Goal: Transaction & Acquisition: Purchase product/service

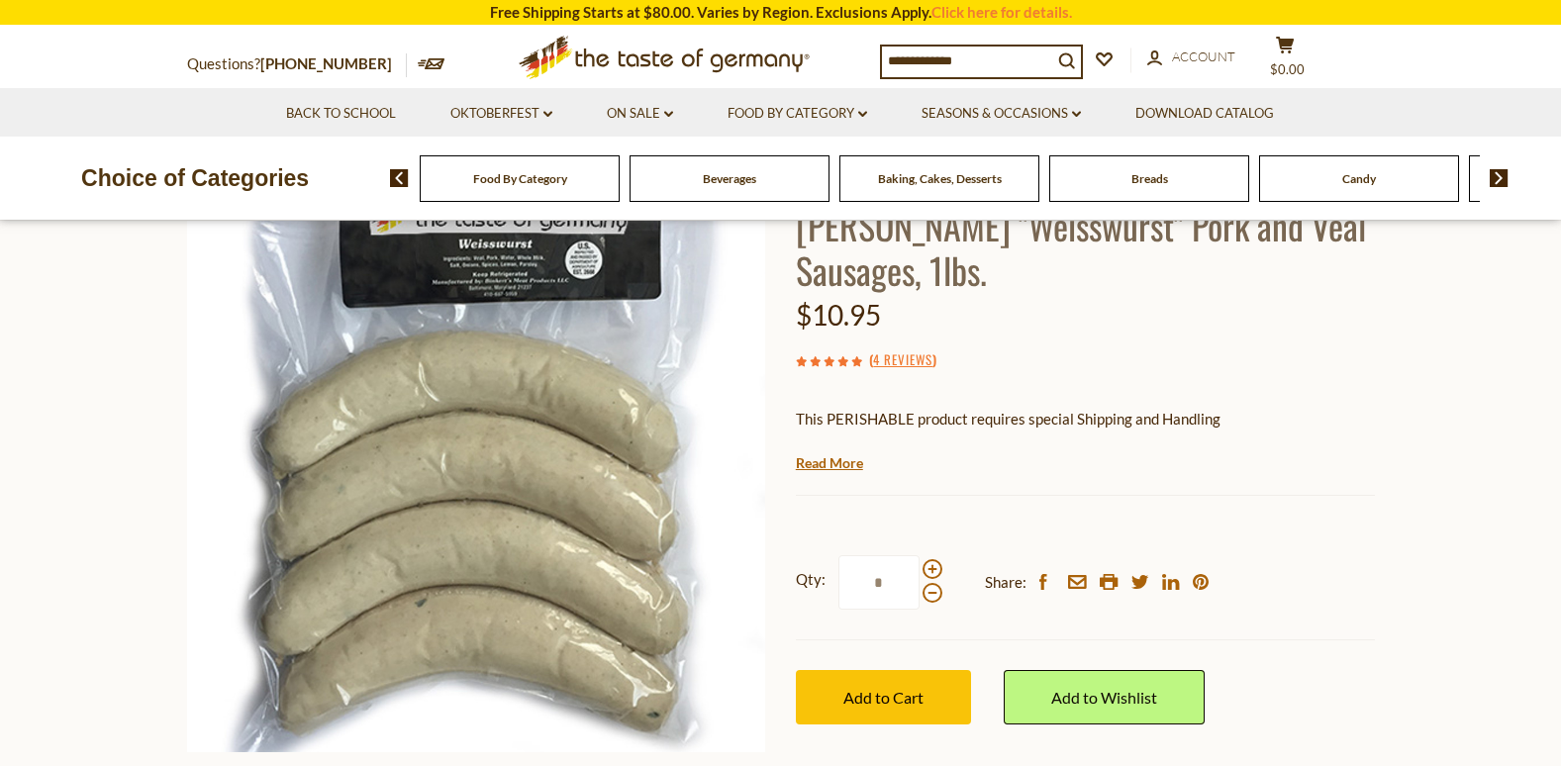
scroll to position [198, 0]
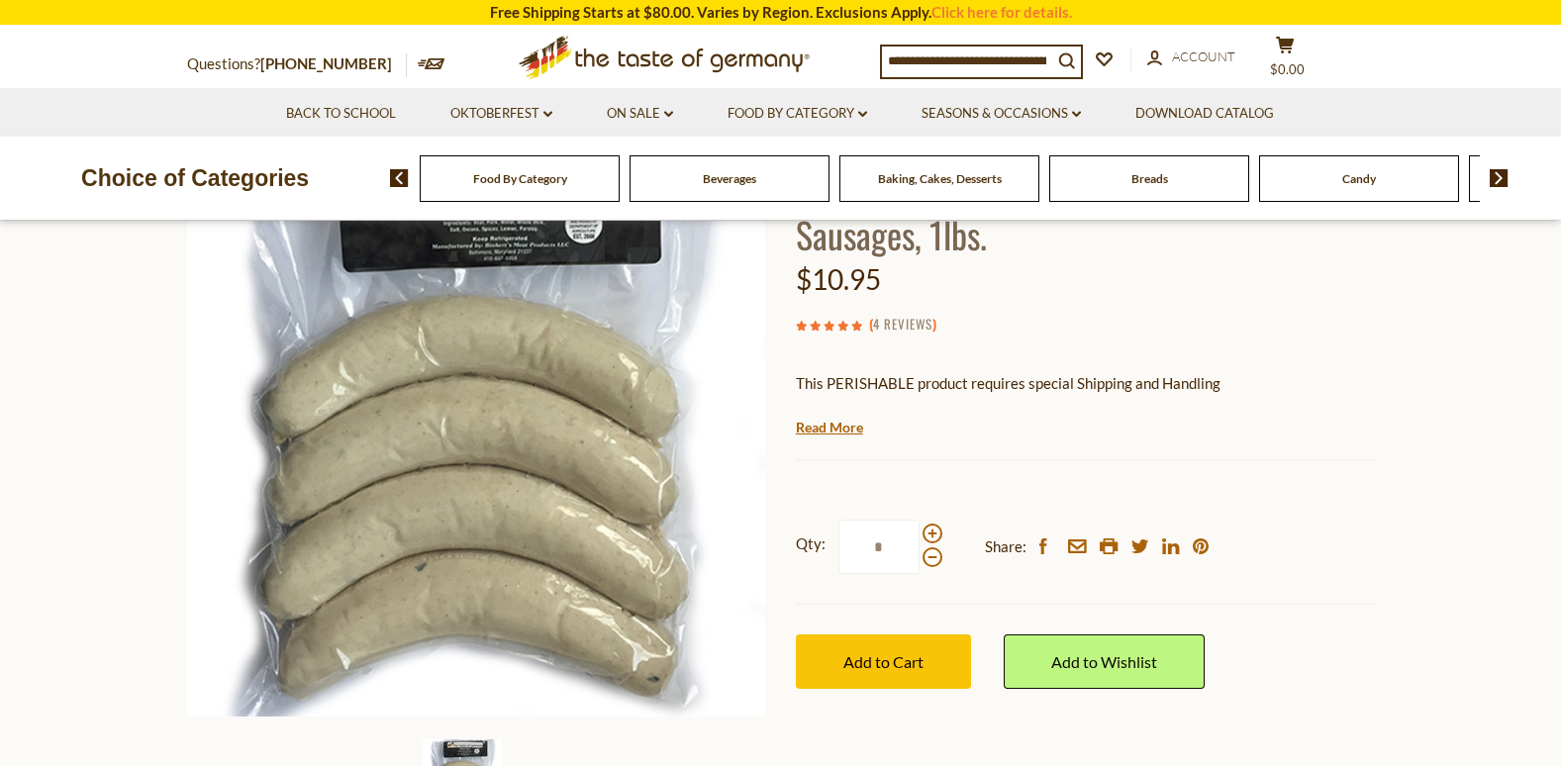
click at [886, 324] on link "4 Reviews" at bounding box center [902, 325] width 59 height 22
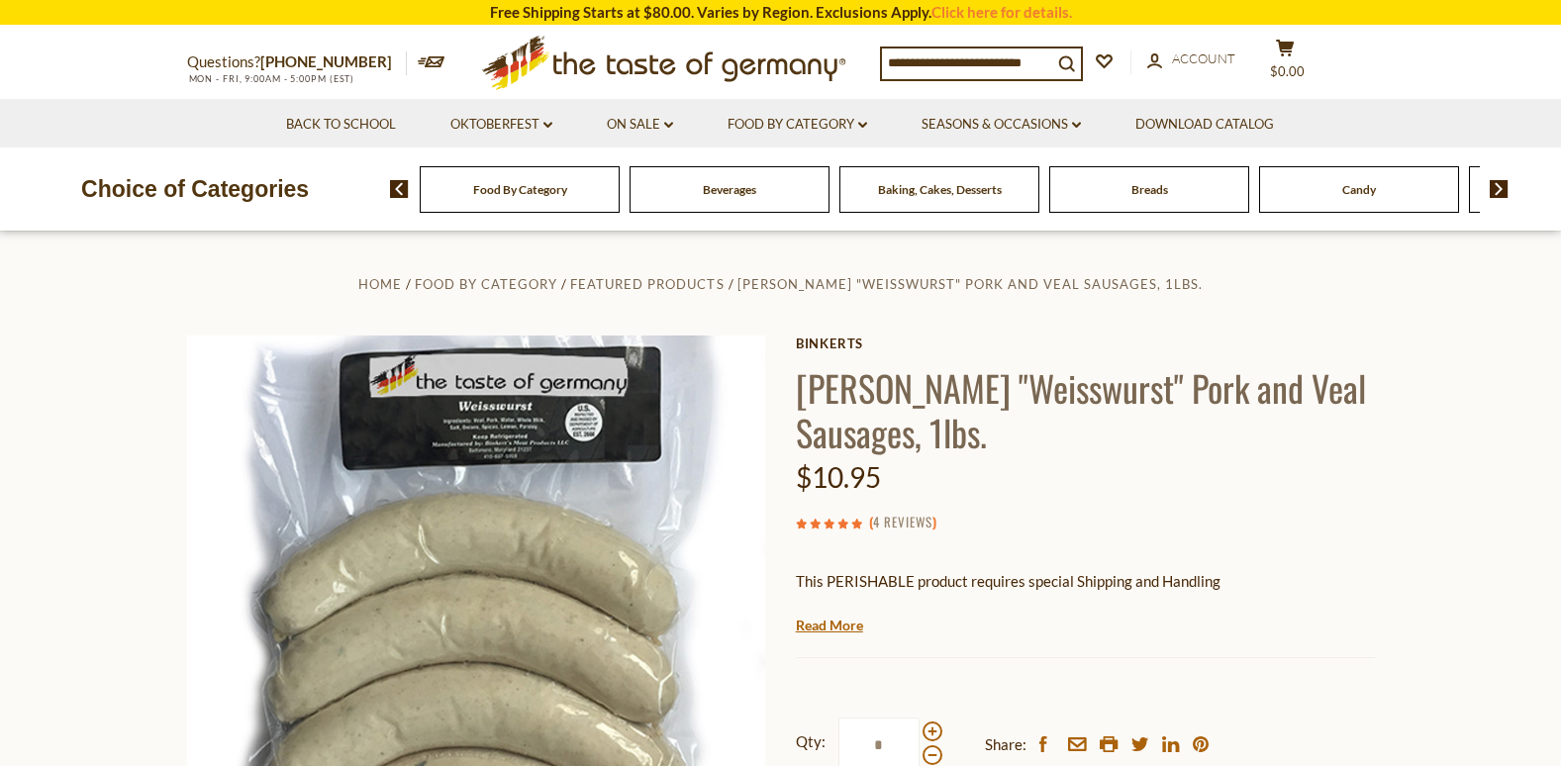
click at [928, 519] on link "4 Reviews" at bounding box center [902, 523] width 59 height 22
click at [857, 523] on use at bounding box center [856, 524] width 10 height 10
click at [895, 526] on link "4 Reviews" at bounding box center [902, 523] width 59 height 22
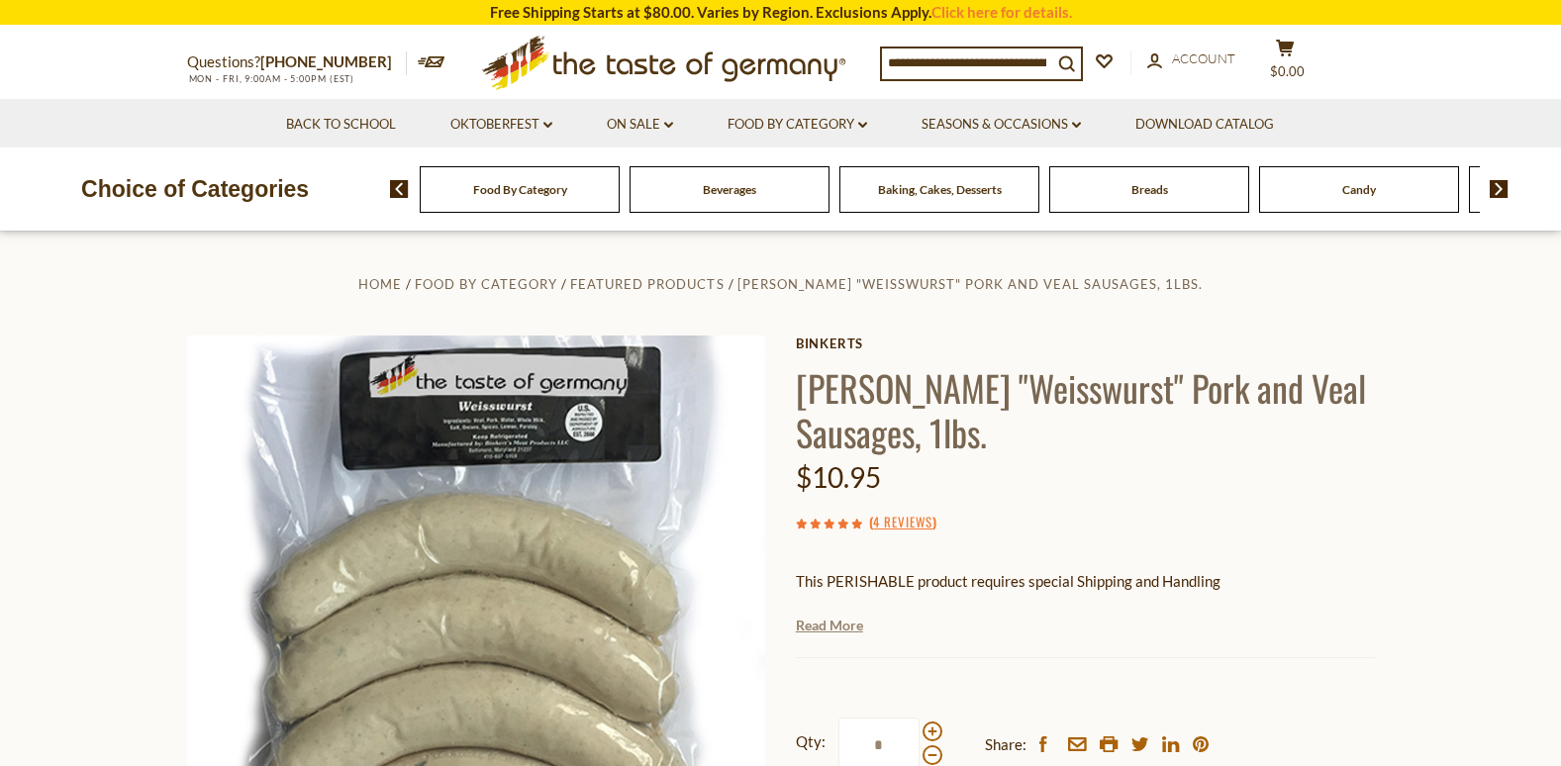
click at [838, 625] on link "Read More" at bounding box center [829, 626] width 67 height 20
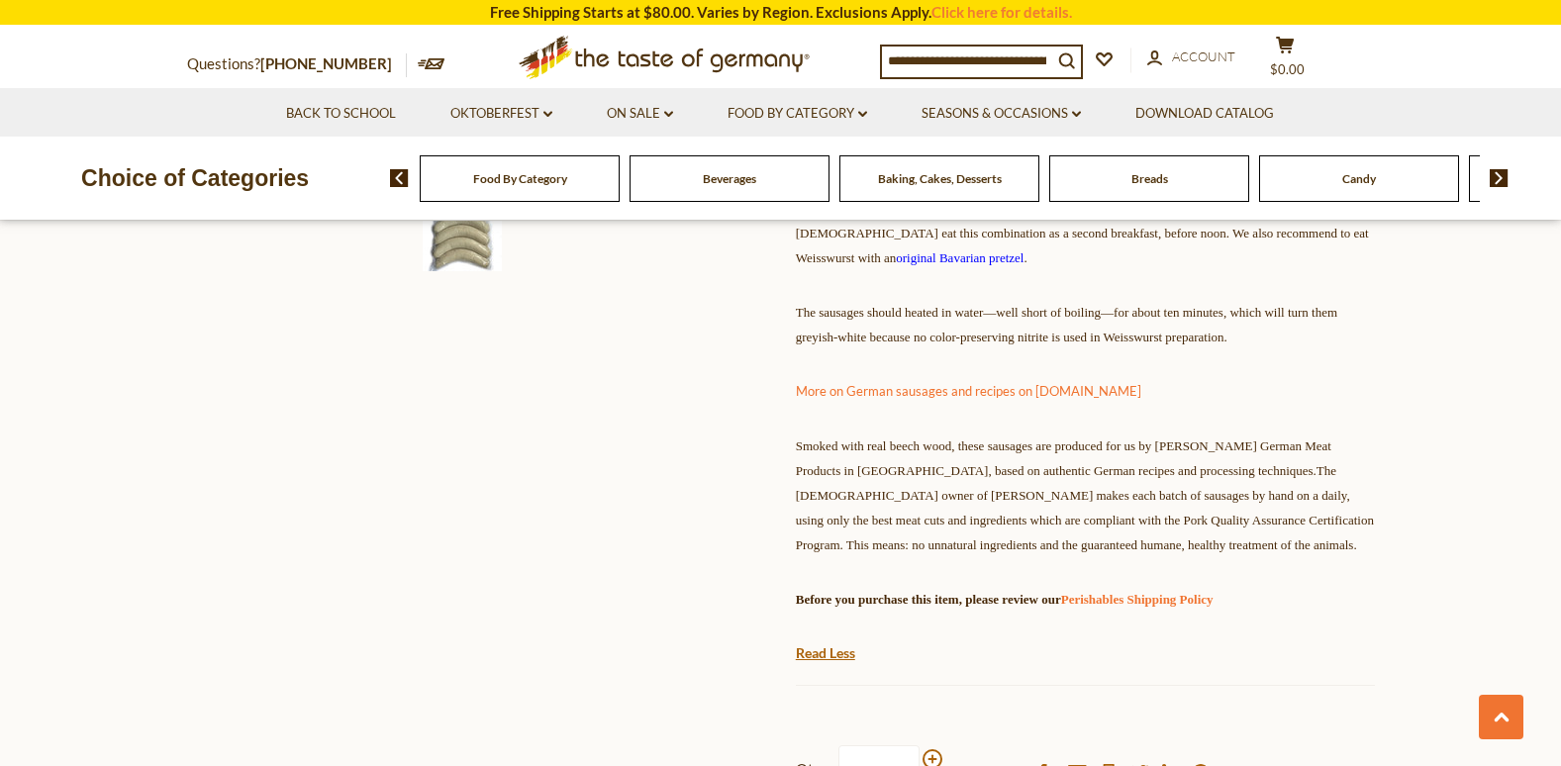
scroll to position [792, 0]
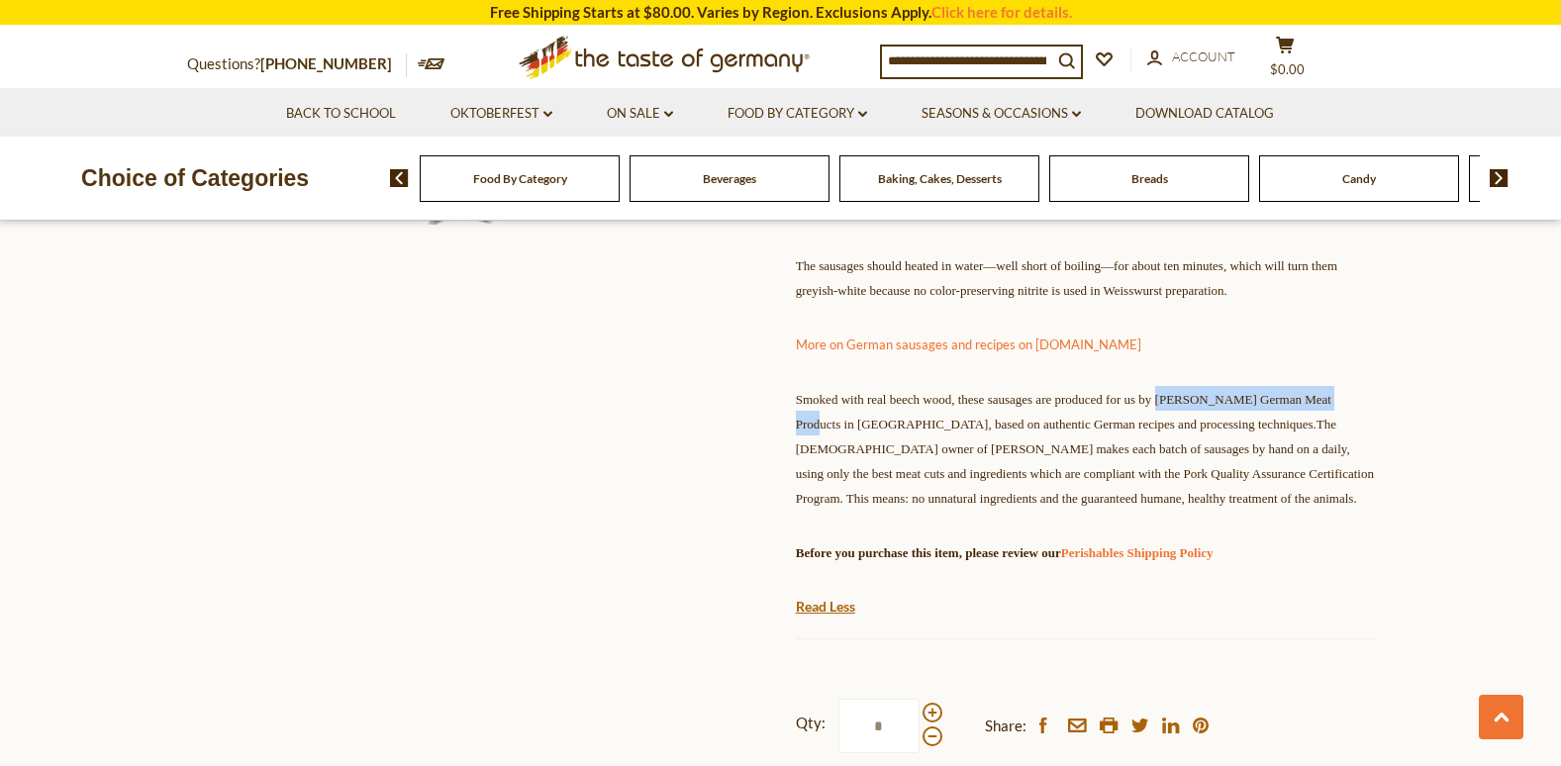
drag, startPoint x: 1253, startPoint y: 451, endPoint x: 889, endPoint y: 474, distance: 365.1
click at [889, 474] on span "Smoked with real beech wood, these sausages are produced for us by Binkert's Ge…" at bounding box center [1085, 449] width 578 height 114
drag, startPoint x: 889, startPoint y: 474, endPoint x: 852, endPoint y: 469, distance: 37.0
copy span "Binkert's German Meat Products"
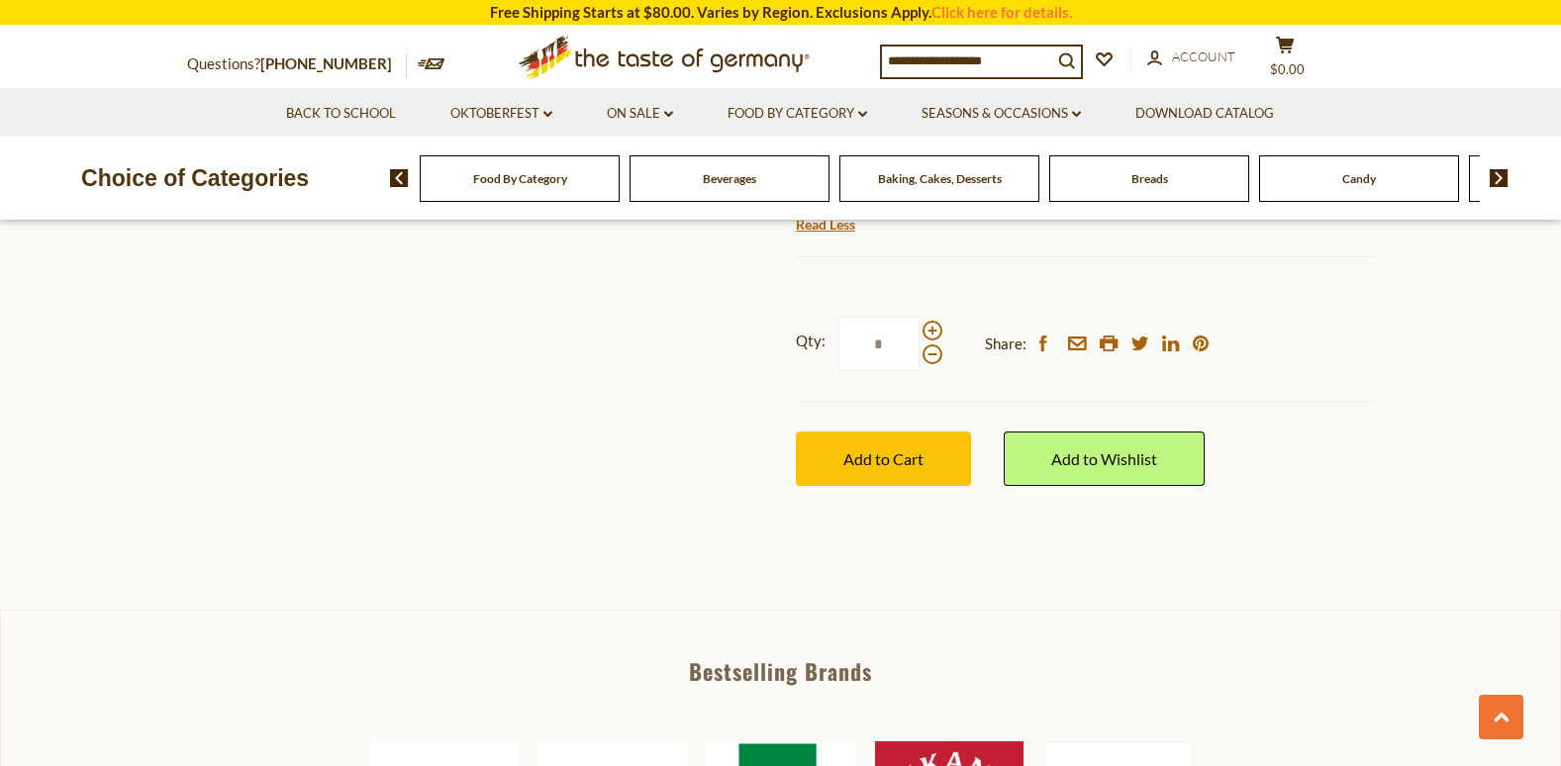
scroll to position [1188, 0]
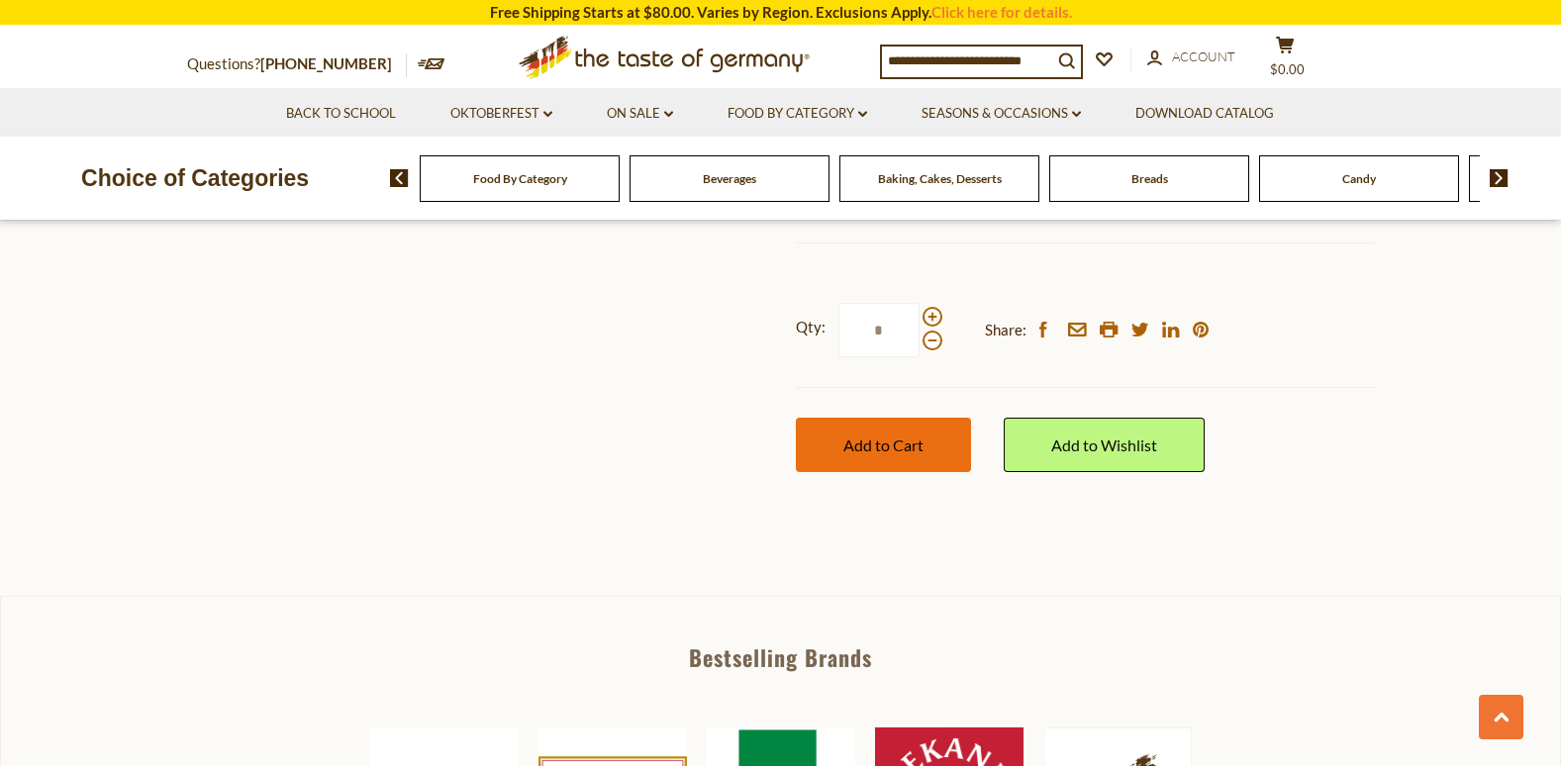
click at [905, 454] on span "Add to Cart" at bounding box center [884, 445] width 80 height 19
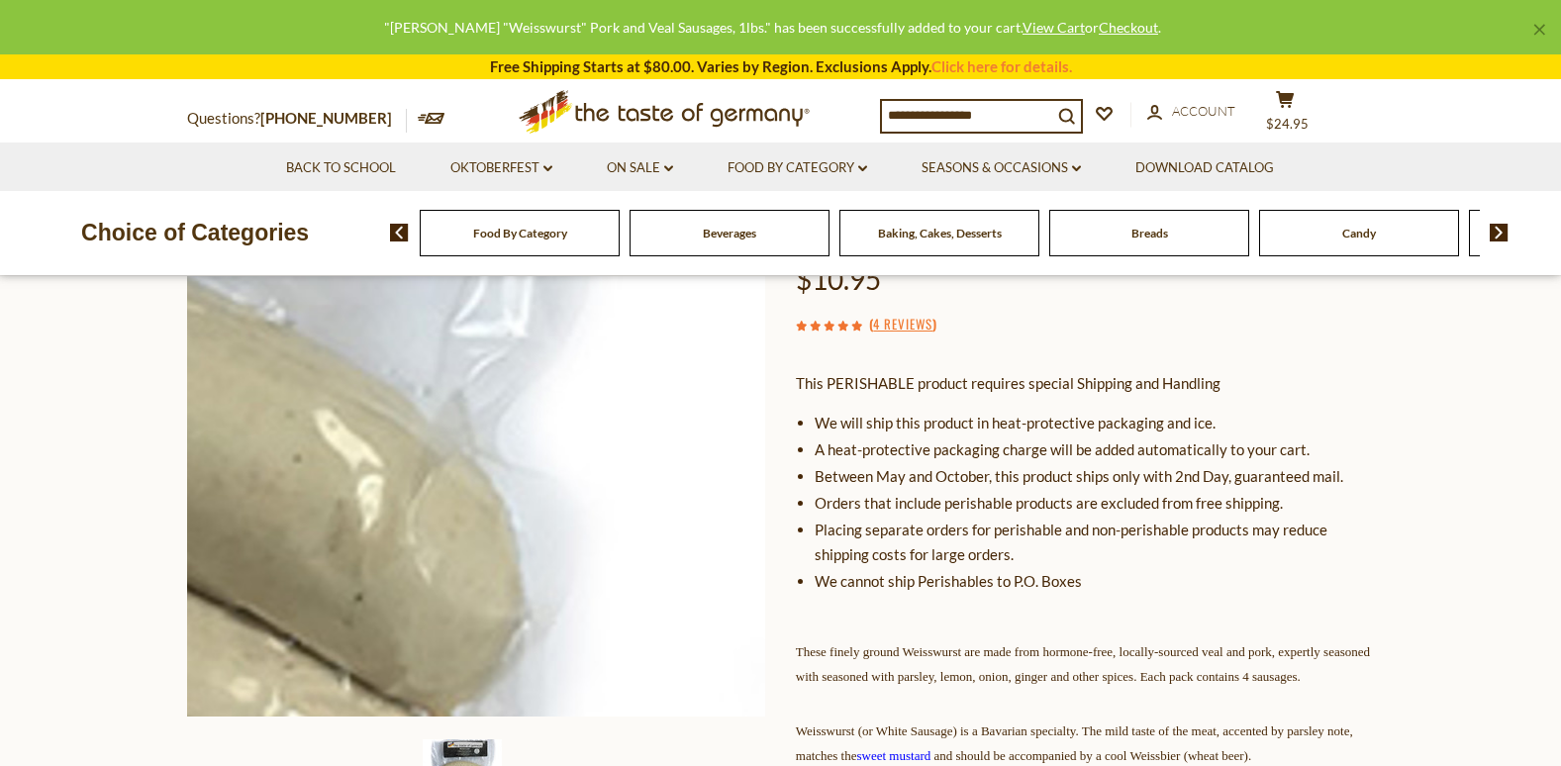
scroll to position [0, 0]
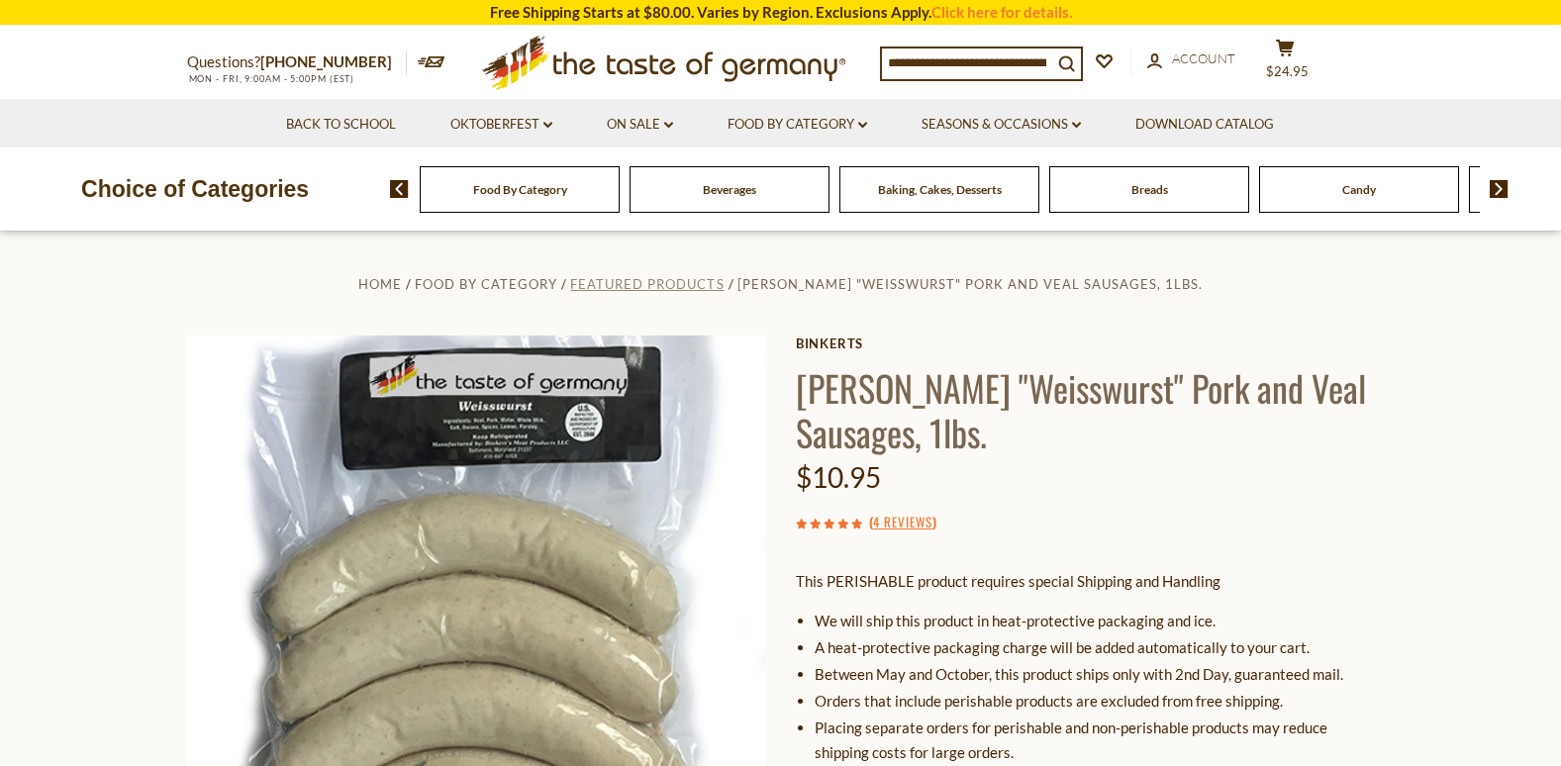
click at [707, 281] on span "Featured Products" at bounding box center [646, 284] width 153 height 16
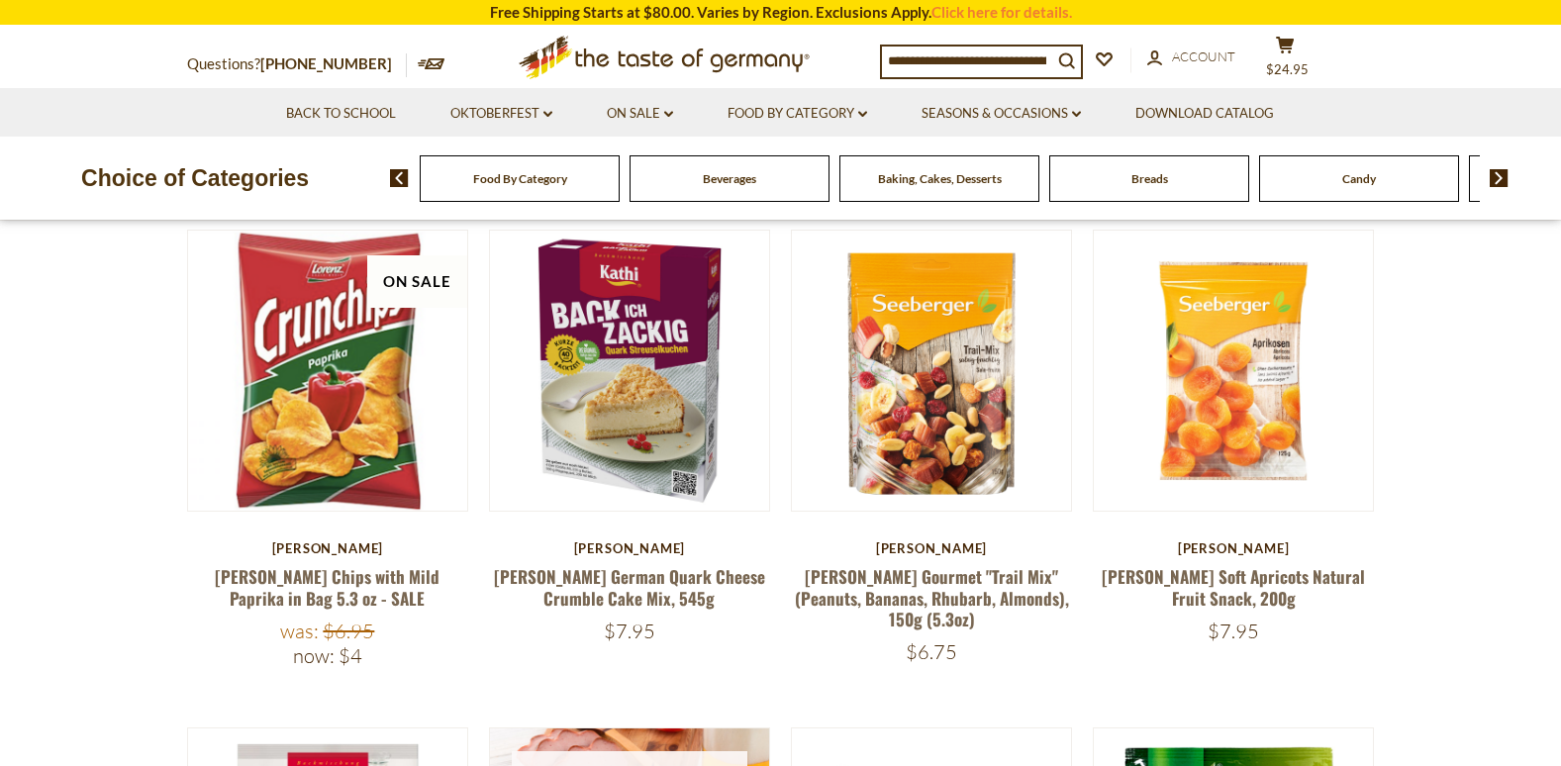
scroll to position [693, 0]
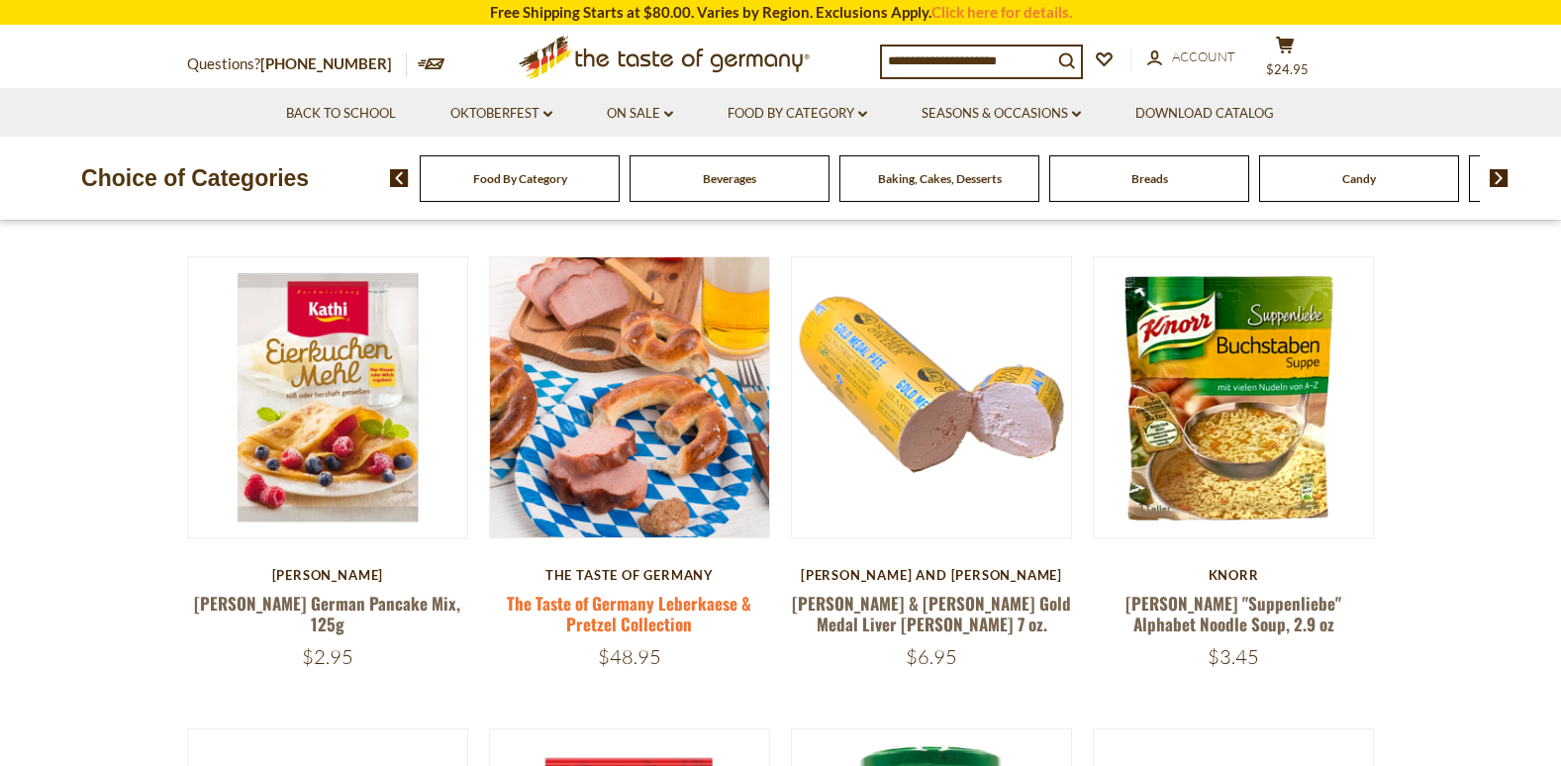
click at [674, 616] on link "The Taste of Germany Leberkaese & Pretzel Collection" at bounding box center [629, 614] width 245 height 46
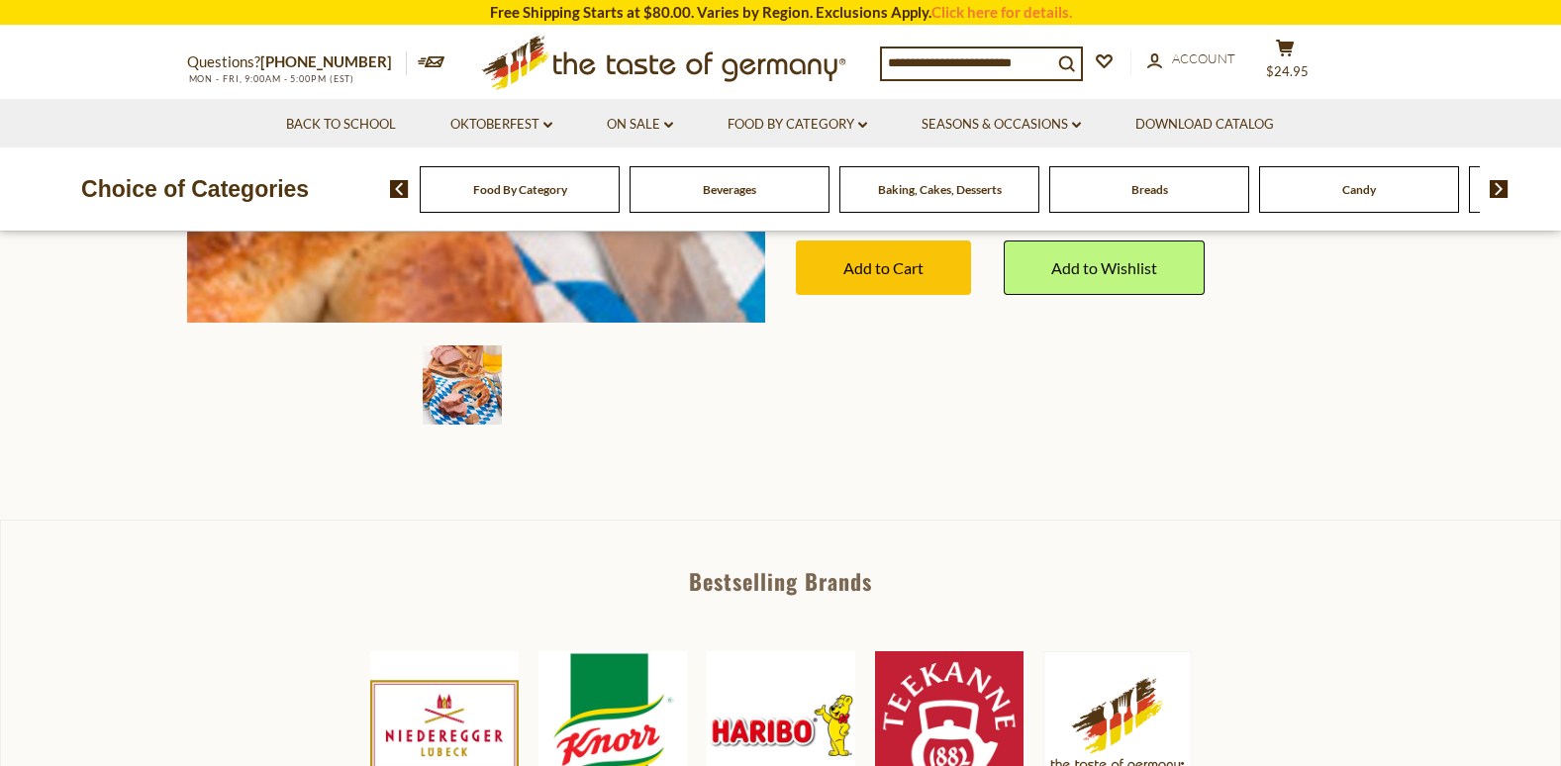
scroll to position [594, 0]
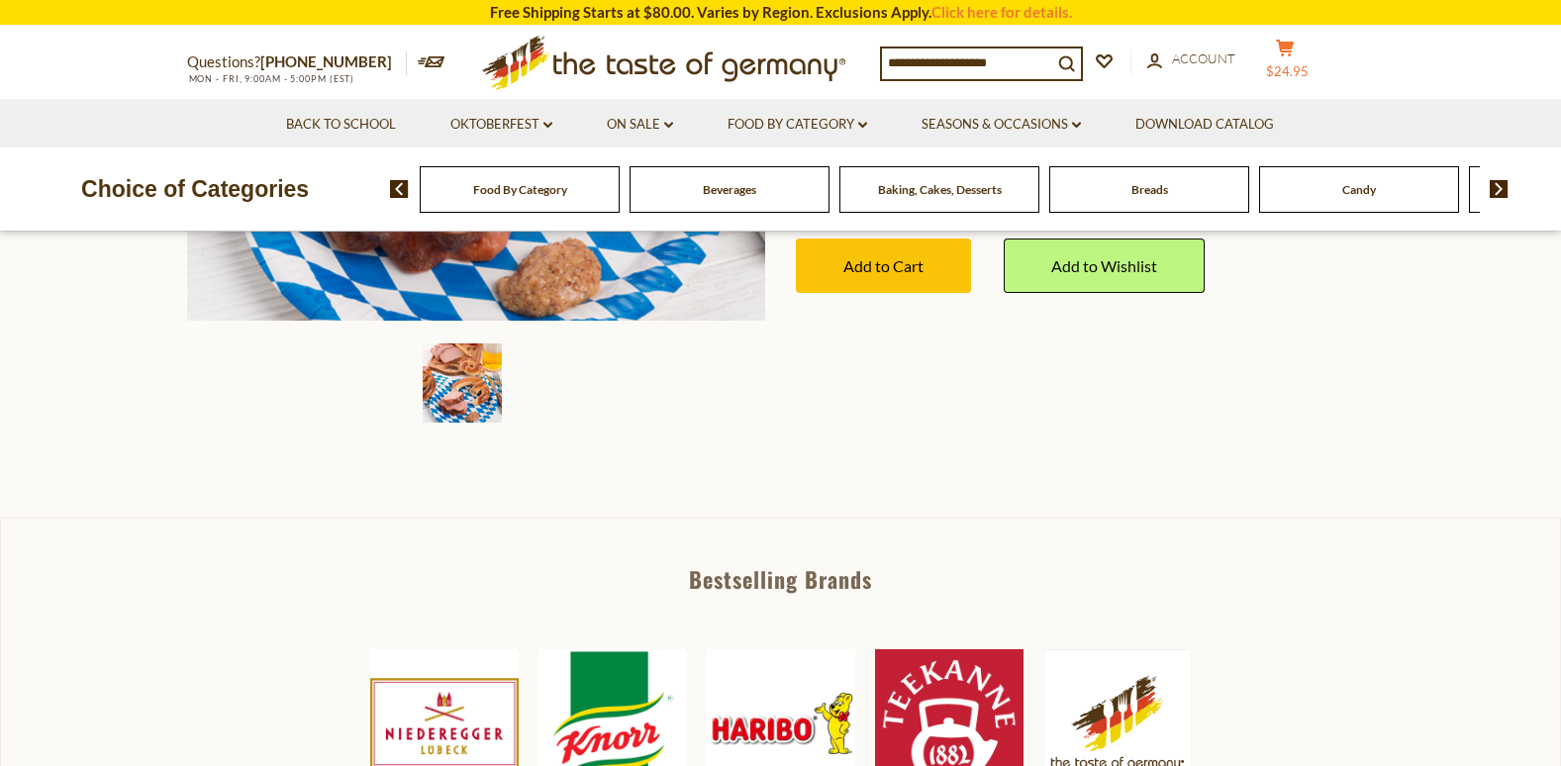
click at [1294, 55] on icon at bounding box center [1285, 48] width 18 height 17
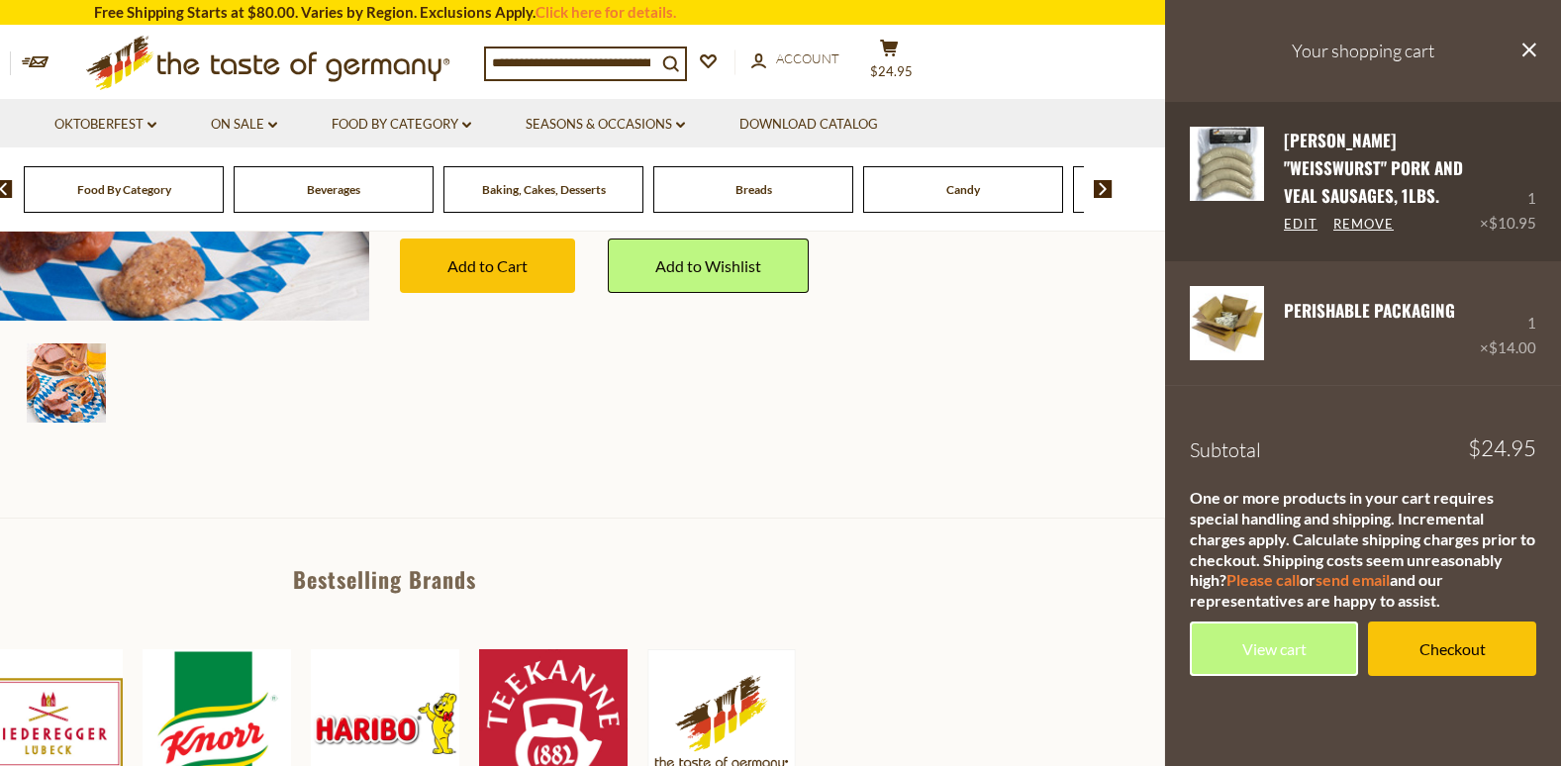
click at [1330, 162] on link "[PERSON_NAME] "Weisswurst" Pork and Veal Sausages, 1lbs." at bounding box center [1373, 168] width 179 height 81
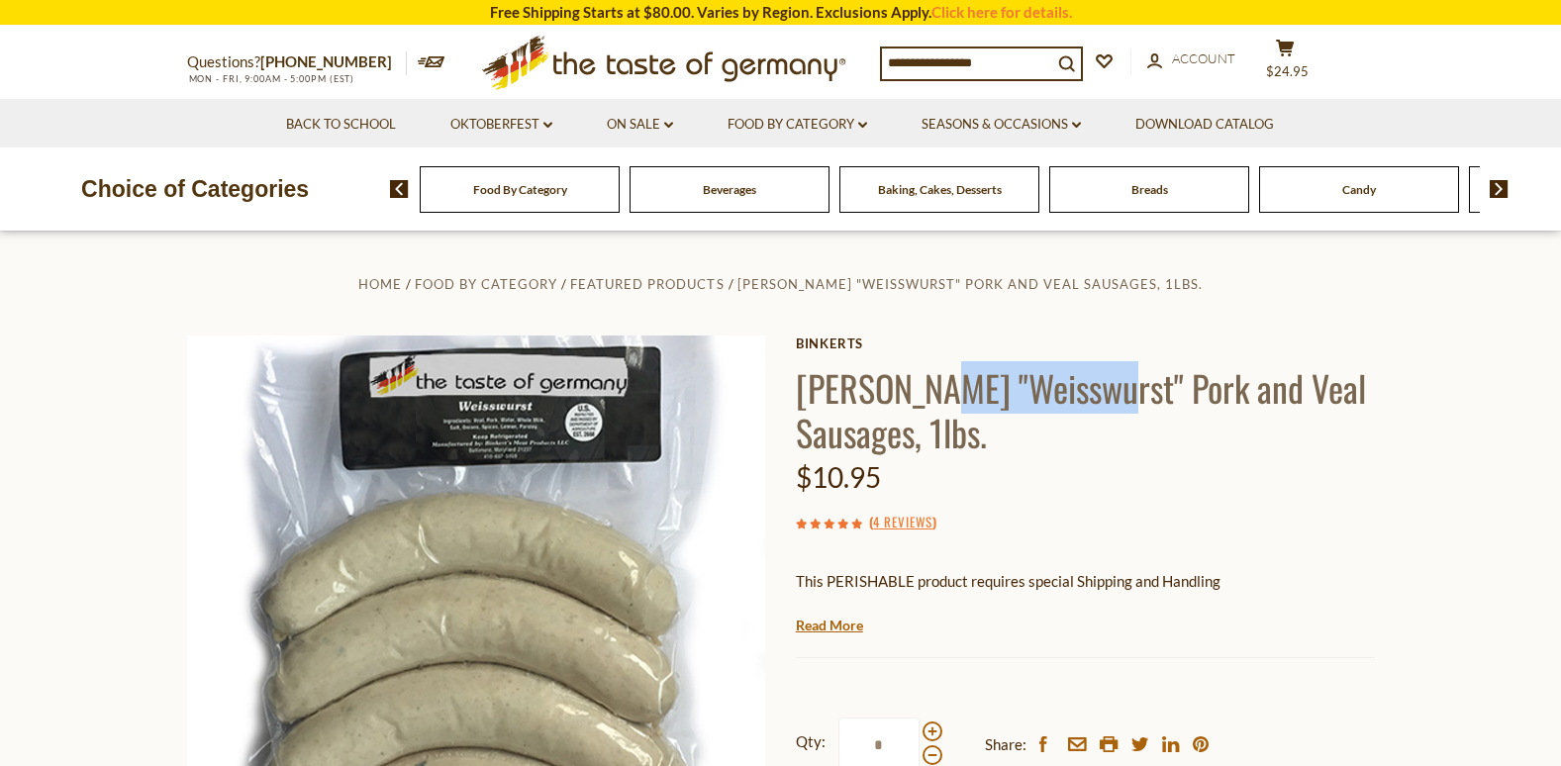
drag, startPoint x: 1084, startPoint y: 380, endPoint x: 918, endPoint y: 382, distance: 166.3
click at [918, 382] on h1 "[PERSON_NAME] "Weisswurst" Pork and Veal Sausages, 1lbs." at bounding box center [1085, 409] width 579 height 89
copy h1 ""Weisswurst""
